Goal: Task Accomplishment & Management: Manage account settings

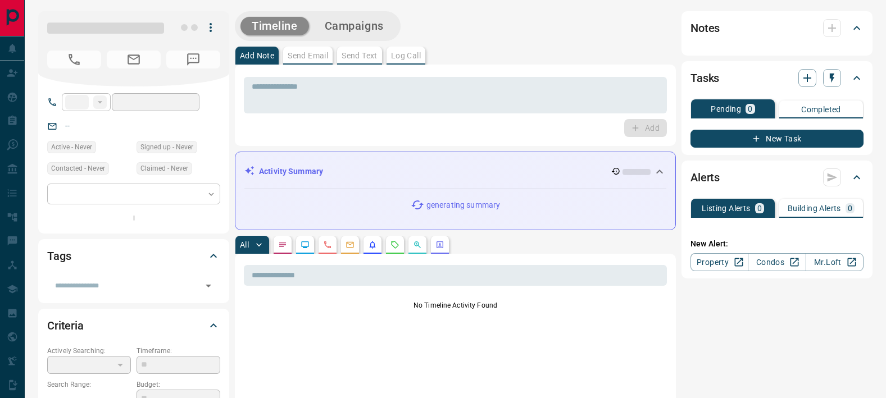
type input "**"
type input "**********"
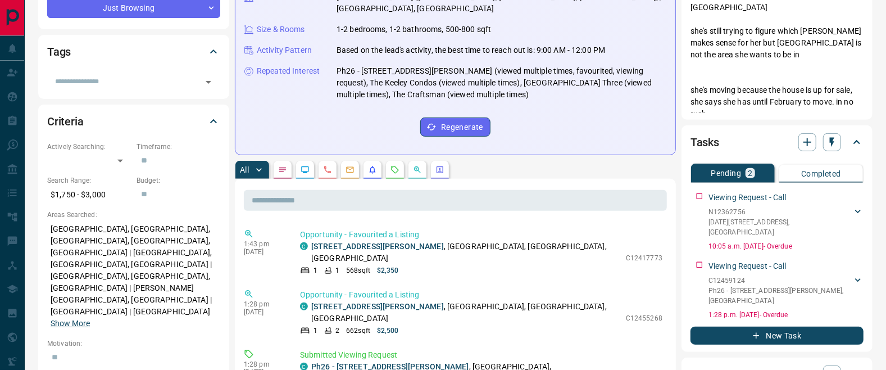
scroll to position [225, 0]
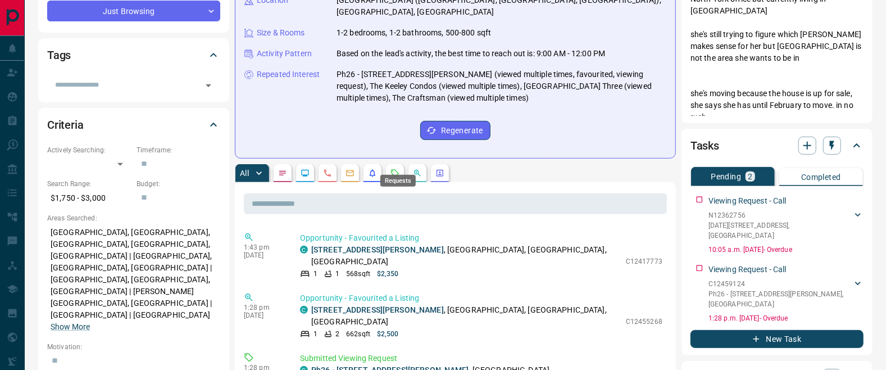
click at [399, 169] on icon "Requests" at bounding box center [395, 173] width 9 height 9
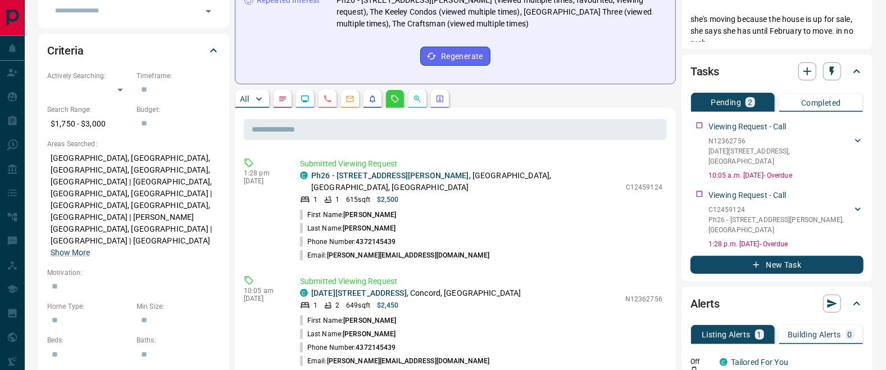
scroll to position [320, 0]
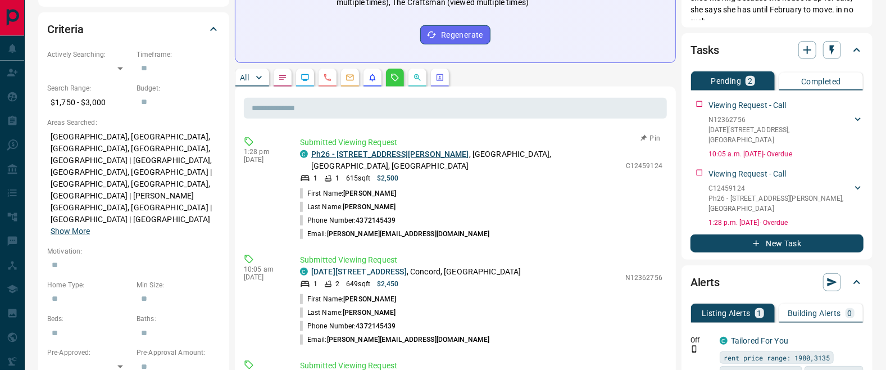
click at [363, 149] on link "Ph26 - [STREET_ADDRESS][PERSON_NAME]" at bounding box center [390, 153] width 158 height 9
click at [369, 267] on link "[DATE][STREET_ADDRESS]" at bounding box center [359, 271] width 96 height 9
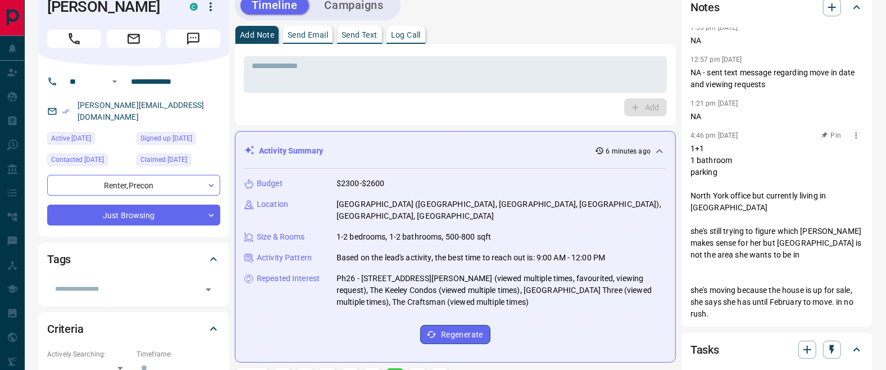
scroll to position [21, 0]
drag, startPoint x: 121, startPoint y: 10, endPoint x: 48, endPoint y: 6, distance: 73.7
click at [48, 6] on h1 "[PERSON_NAME]" at bounding box center [110, 7] width 126 height 18
copy h1 "[PERSON_NAME]"
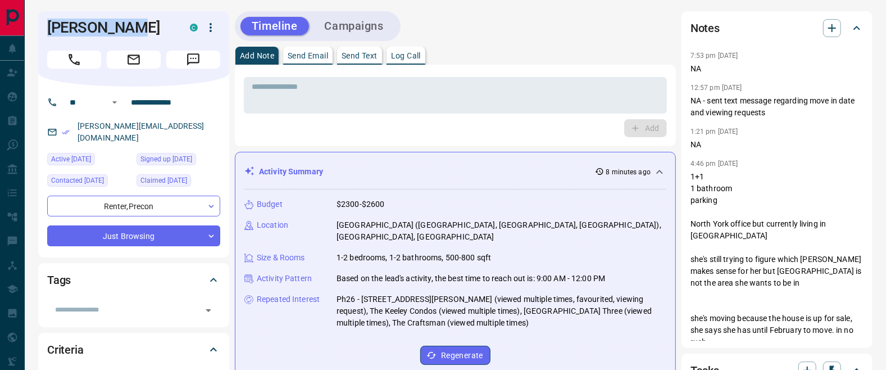
scroll to position [0, 0]
click at [414, 54] on p "Log Call" at bounding box center [406, 56] width 30 height 8
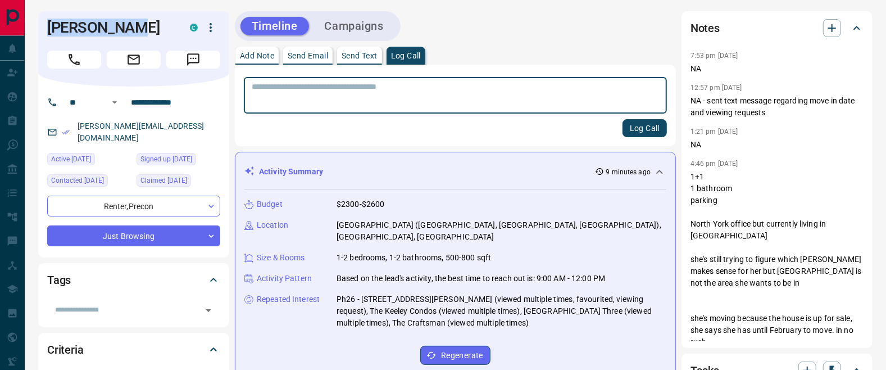
click at [414, 103] on textarea at bounding box center [455, 95] width 407 height 27
type textarea "**********"
click at [646, 126] on button "Log Call" at bounding box center [645, 128] width 44 height 18
